Goal: Task Accomplishment & Management: Use online tool/utility

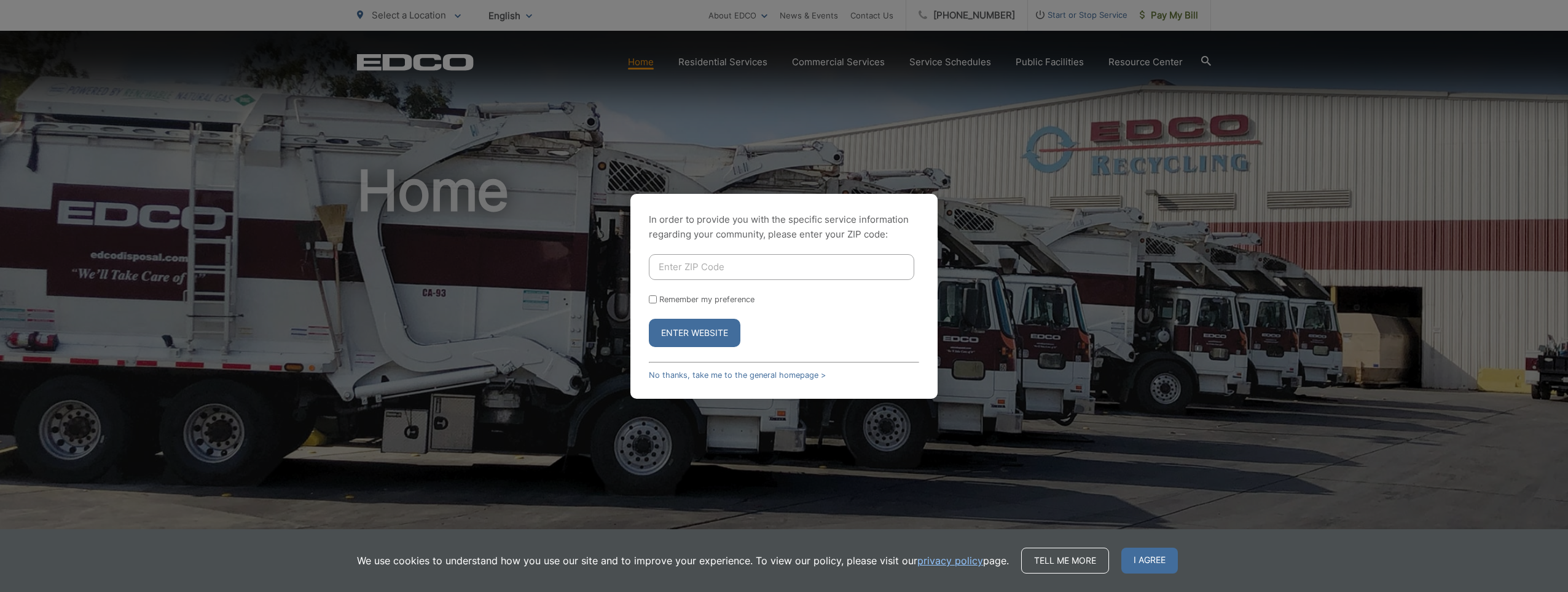
click at [681, 267] on input "Enter ZIP Code" at bounding box center [781, 267] width 265 height 26
type input "90755"
click at [694, 331] on button "Enter Website" at bounding box center [694, 333] width 92 height 28
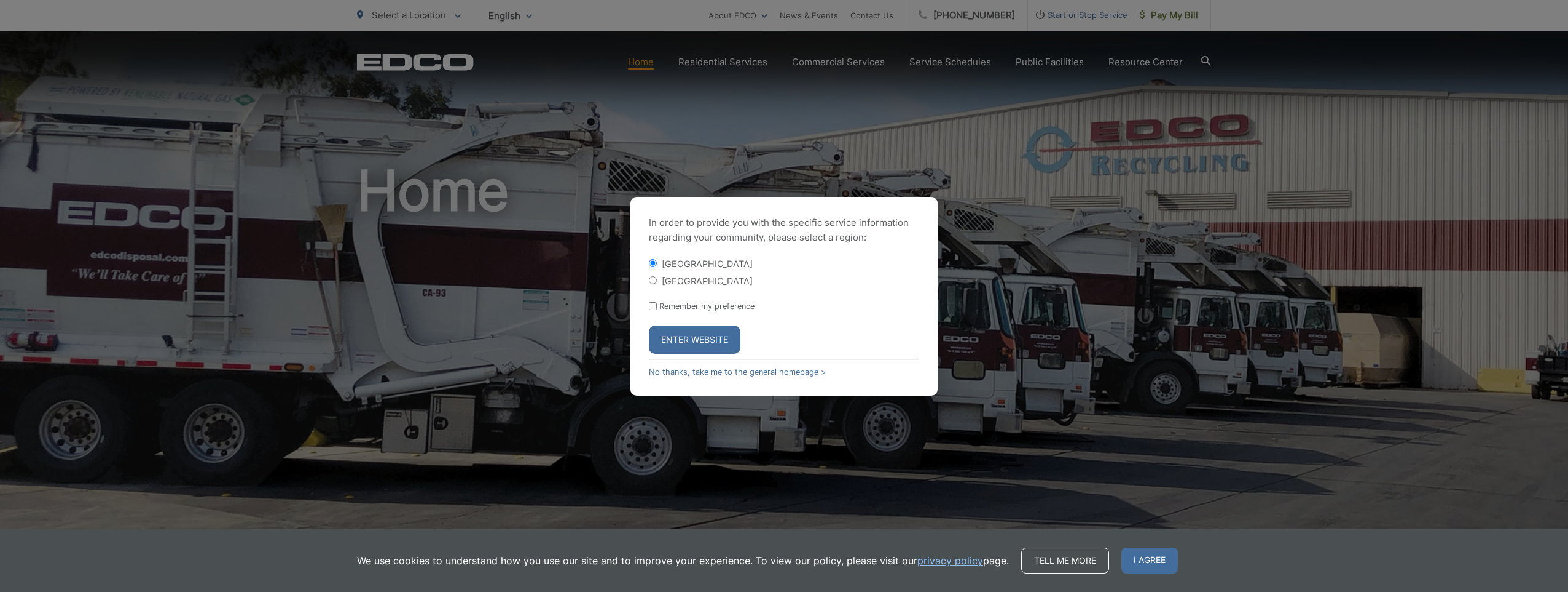
click at [652, 283] on input "[GEOGRAPHIC_DATA]" at bounding box center [652, 280] width 8 height 8
radio input "true"
click at [681, 337] on button "Enter Website" at bounding box center [694, 340] width 92 height 28
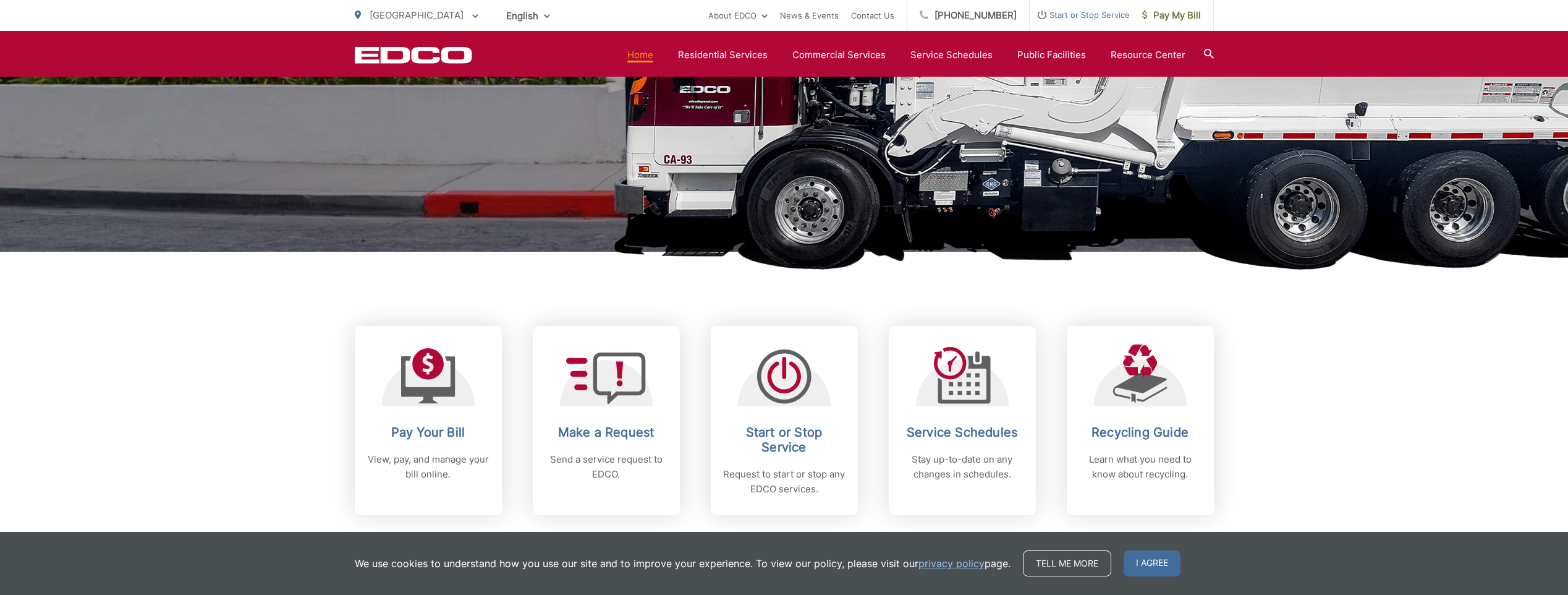
scroll to position [371, 0]
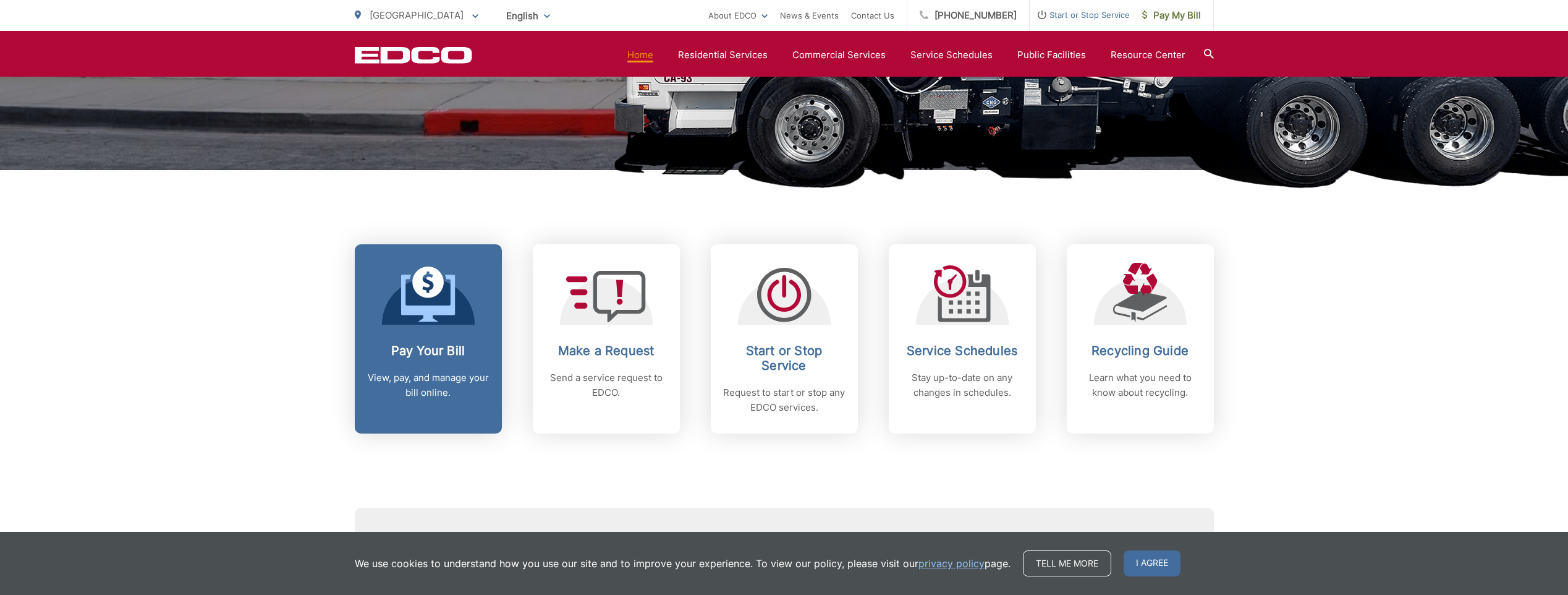
click at [410, 345] on h2 "Pay Your Bill" at bounding box center [428, 351] width 122 height 15
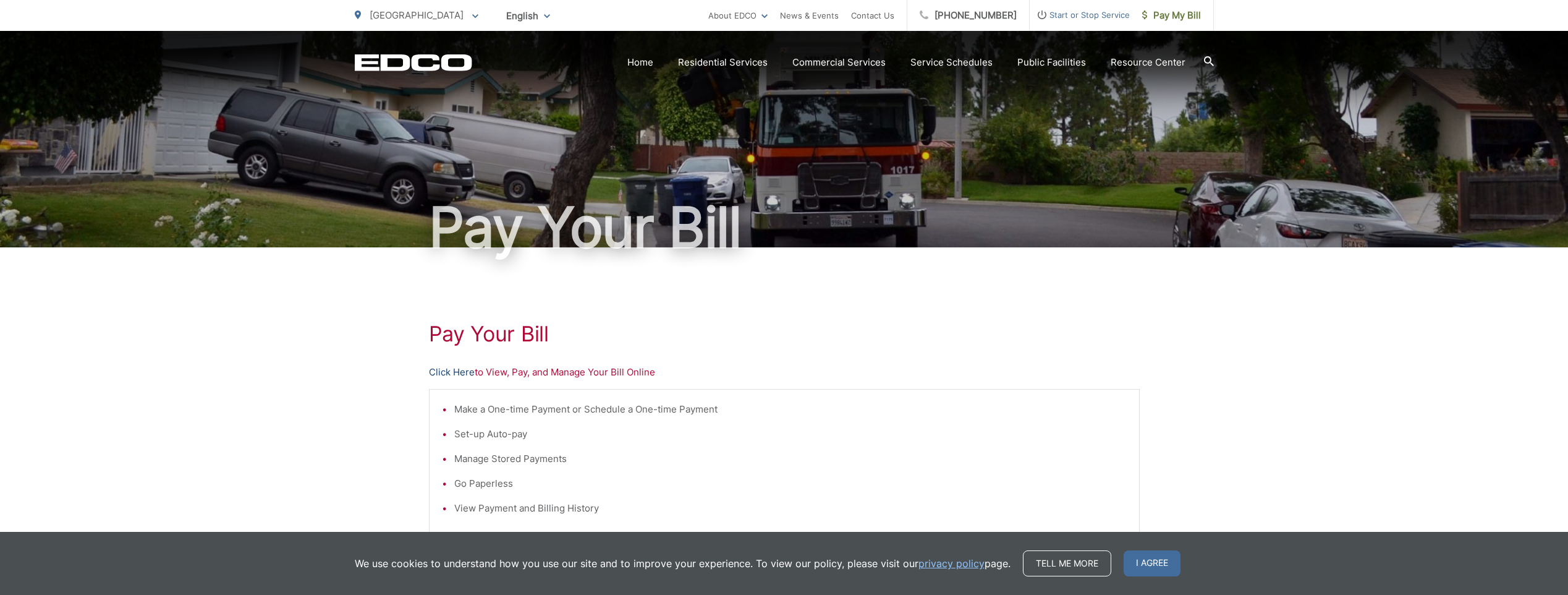
click at [450, 371] on link "Click Here" at bounding box center [452, 372] width 46 height 15
